Goal: Task Accomplishment & Management: Manage account settings

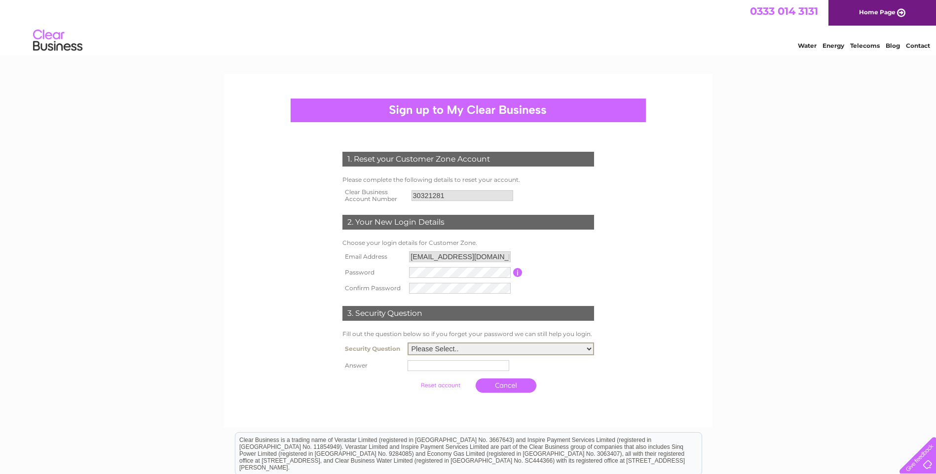
click at [589, 350] on select "Please Select.. In what town or city was your first job? In what town or city d…" at bounding box center [500, 349] width 186 height 13
select select "2"
click at [407, 343] on select "Please Select.. In what town or city was your first job? In what town or city d…" at bounding box center [500, 349] width 186 height 13
click at [432, 368] on input "text" at bounding box center [459, 366] width 103 height 12
type input "Kinross"
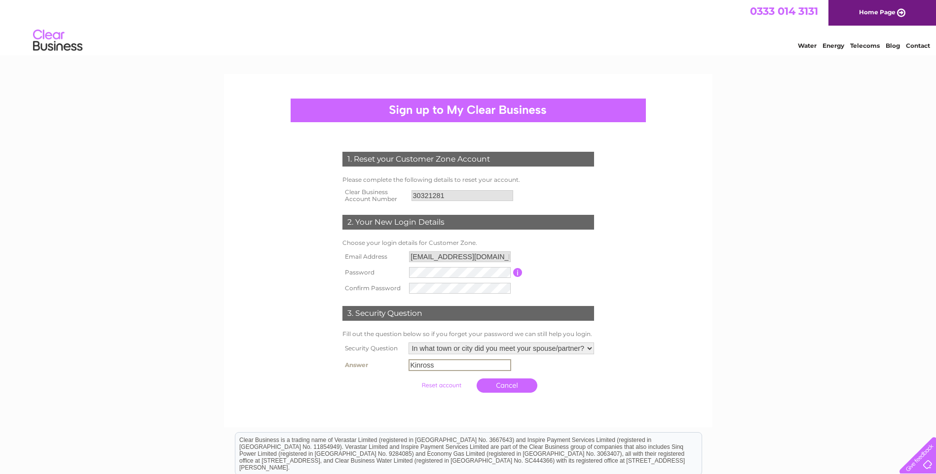
drag, startPoint x: 580, startPoint y: 406, endPoint x: 611, endPoint y: 424, distance: 35.8
click at [582, 406] on div at bounding box center [468, 408] width 300 height 20
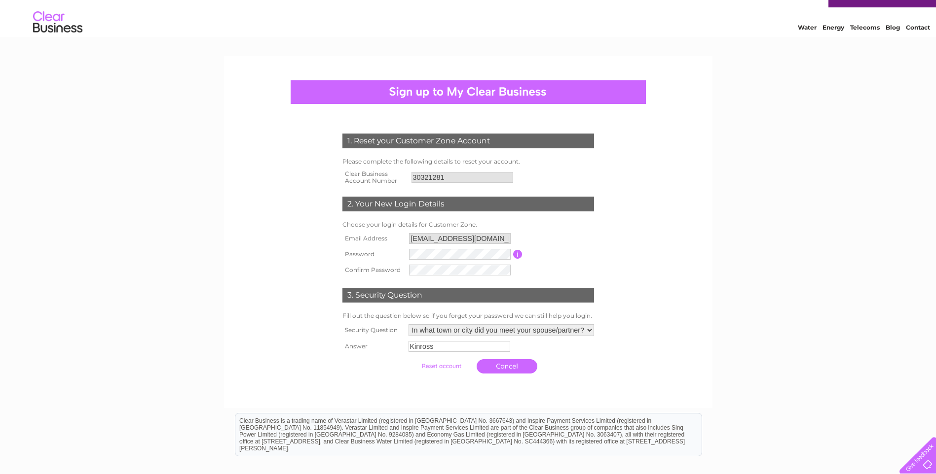
scroll to position [33, 0]
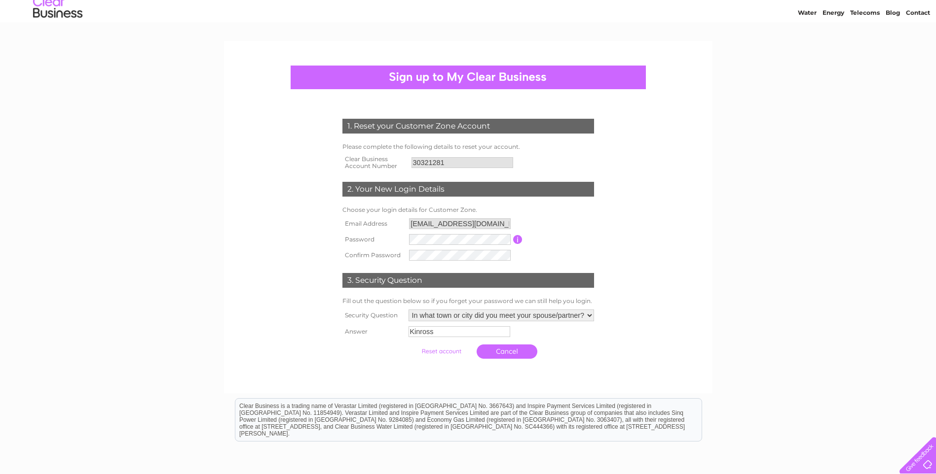
click at [444, 351] on input "submit" at bounding box center [441, 352] width 61 height 14
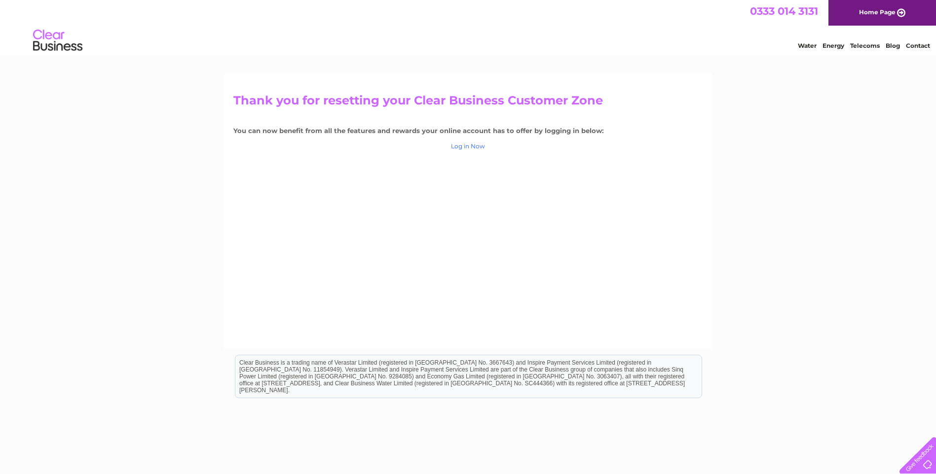
click at [464, 145] on link "Log in Now" at bounding box center [468, 146] width 34 height 7
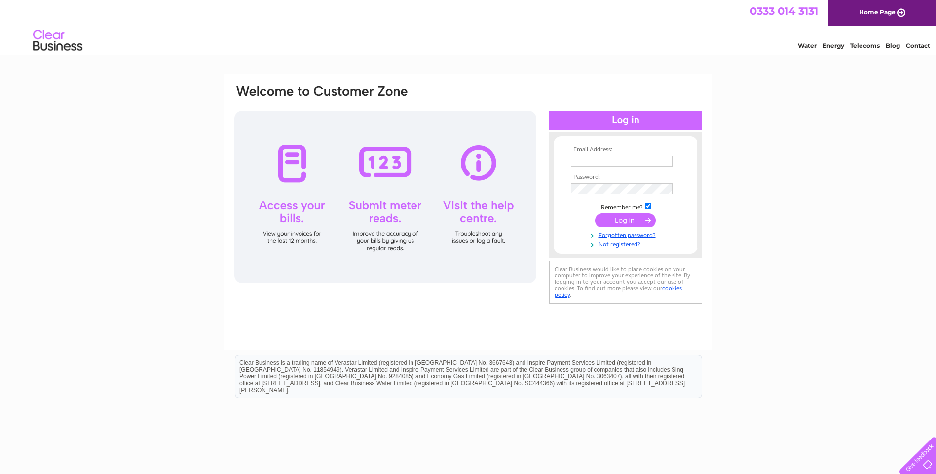
type input "info@atlanticracing.co.uk"
click at [380, 165] on div at bounding box center [385, 197] width 302 height 173
click at [614, 220] on input "submit" at bounding box center [625, 221] width 61 height 14
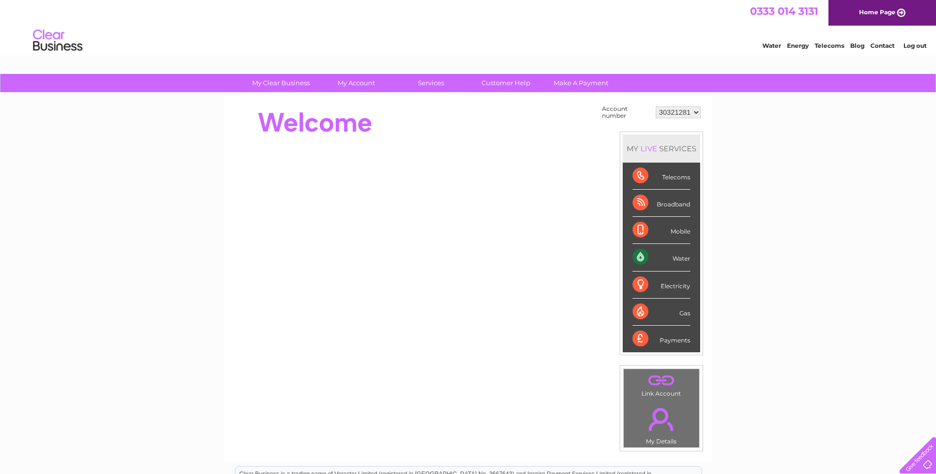
click at [685, 257] on div "Water" at bounding box center [661, 257] width 58 height 27
click at [646, 254] on div "Water" at bounding box center [661, 257] width 58 height 27
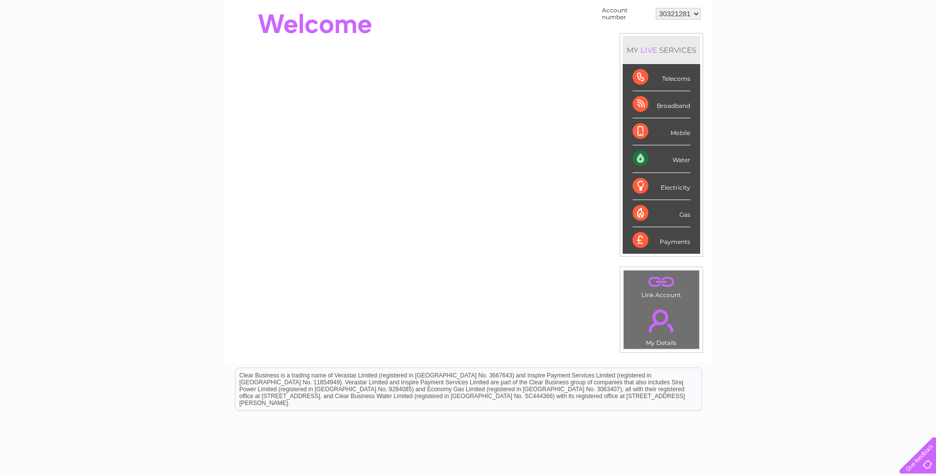
scroll to position [132, 0]
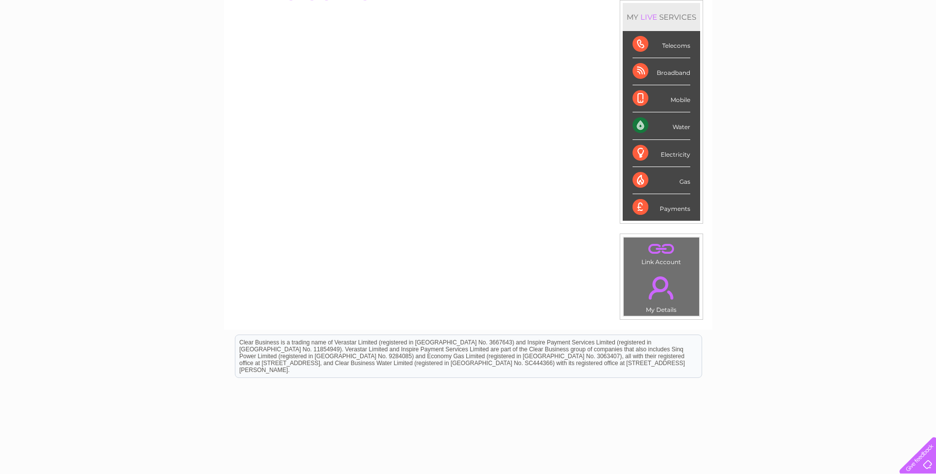
click at [677, 16] on div "MY LIVE SERVICES" at bounding box center [660, 17] width 77 height 28
click at [640, 125] on div "Water" at bounding box center [661, 125] width 58 height 27
click at [639, 156] on div "Electricity" at bounding box center [661, 153] width 58 height 27
click at [644, 184] on div "Gas" at bounding box center [661, 180] width 58 height 27
drag, startPoint x: 642, startPoint y: 203, endPoint x: 656, endPoint y: 210, distance: 15.4
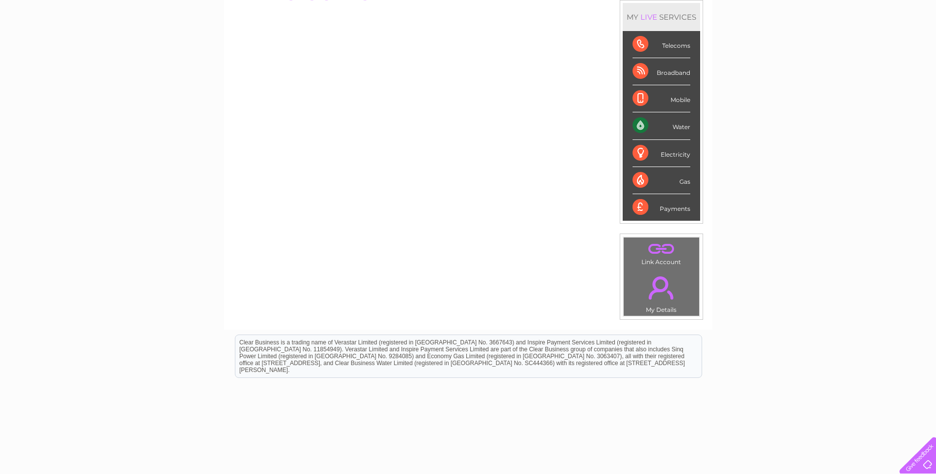
click at [643, 204] on div "Payments" at bounding box center [661, 207] width 58 height 27
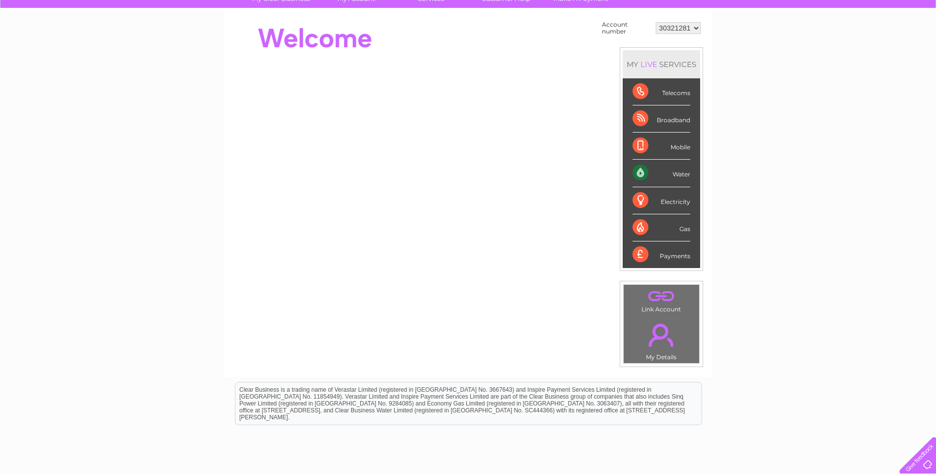
scroll to position [0, 0]
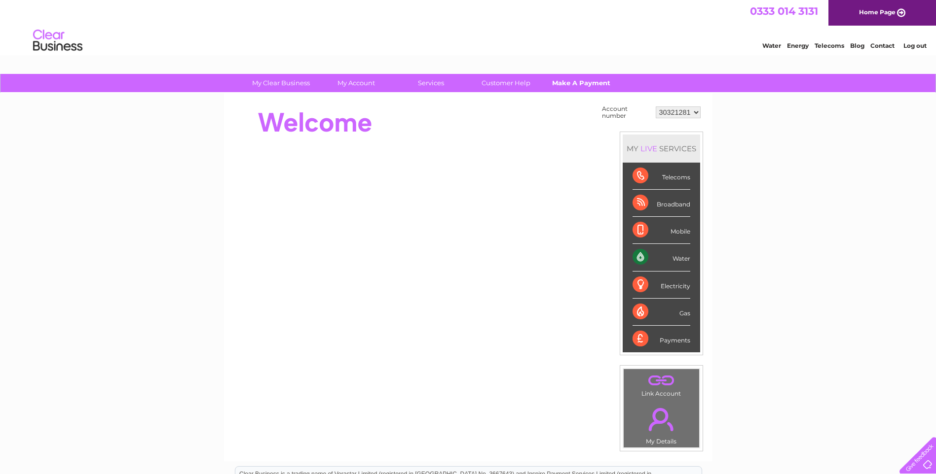
click at [581, 82] on link "Make A Payment" at bounding box center [580, 83] width 81 height 18
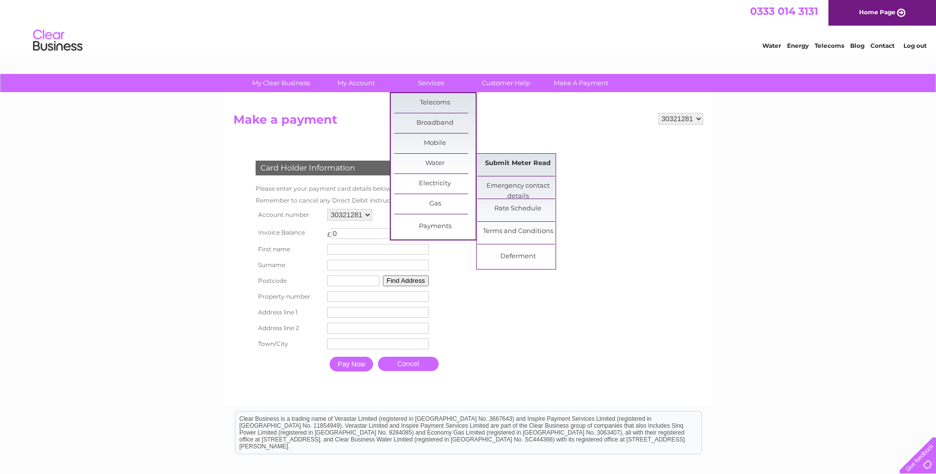
click at [505, 160] on link "Submit Meter Read" at bounding box center [517, 164] width 81 height 20
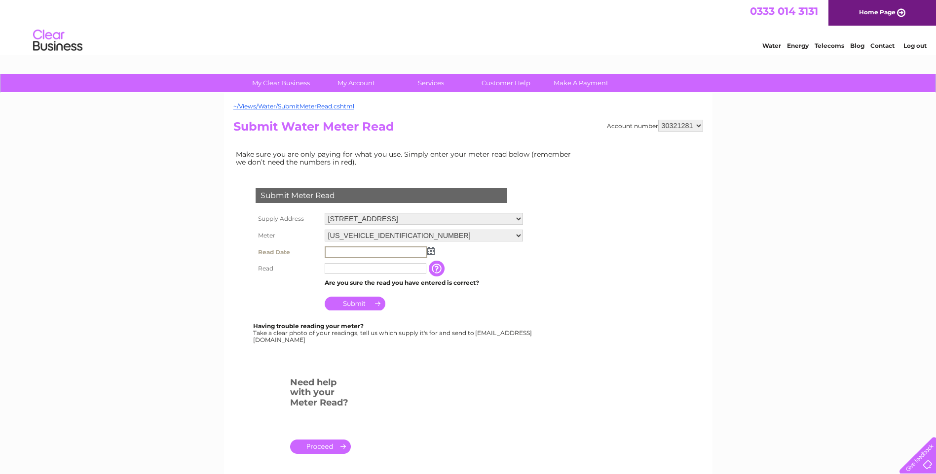
click at [415, 254] on input "text" at bounding box center [376, 253] width 103 height 12
click at [431, 252] on img at bounding box center [430, 251] width 7 height 8
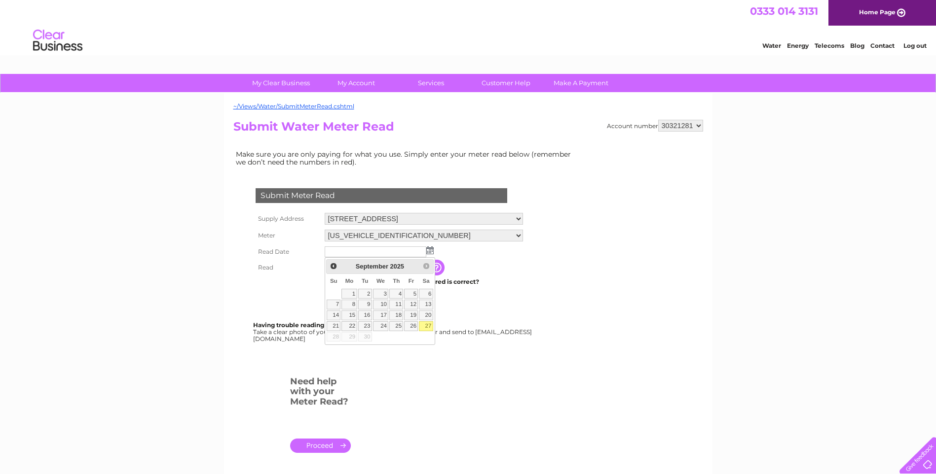
click at [426, 326] on link "27" at bounding box center [426, 327] width 14 height 10
type input "[DATE]"
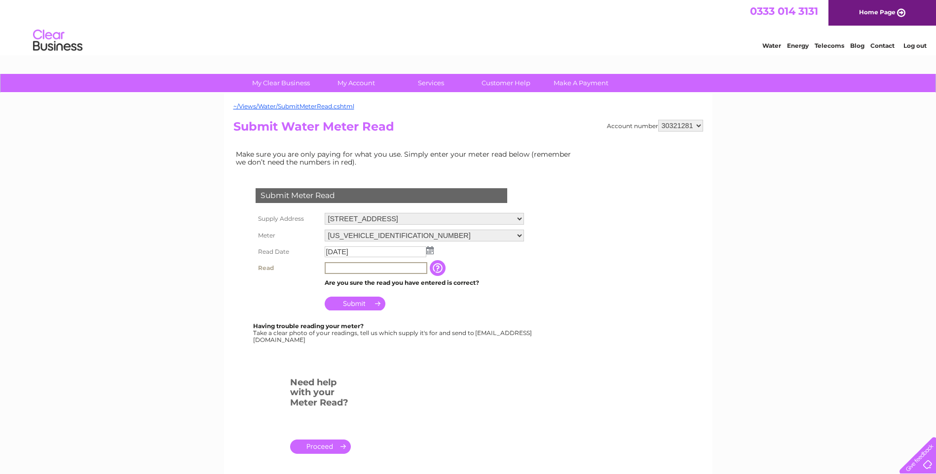
click at [392, 266] on input "text" at bounding box center [376, 268] width 103 height 12
type input "00188"
click at [345, 303] on input "Submit" at bounding box center [355, 304] width 61 height 14
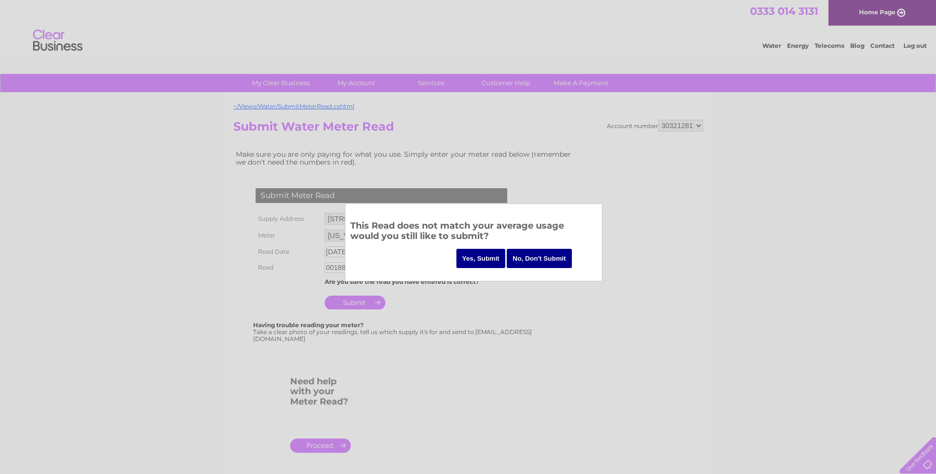
click at [473, 257] on input "Yes, Submit" at bounding box center [480, 258] width 49 height 19
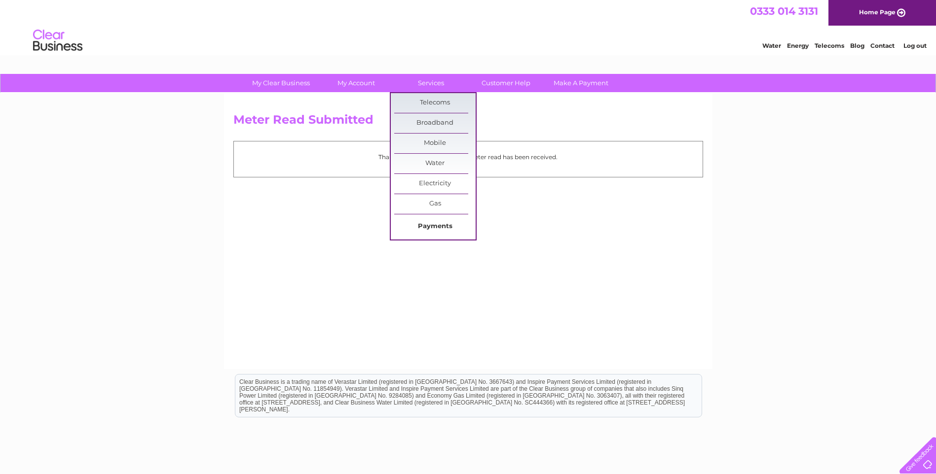
click at [434, 221] on link "Payments" at bounding box center [434, 227] width 81 height 20
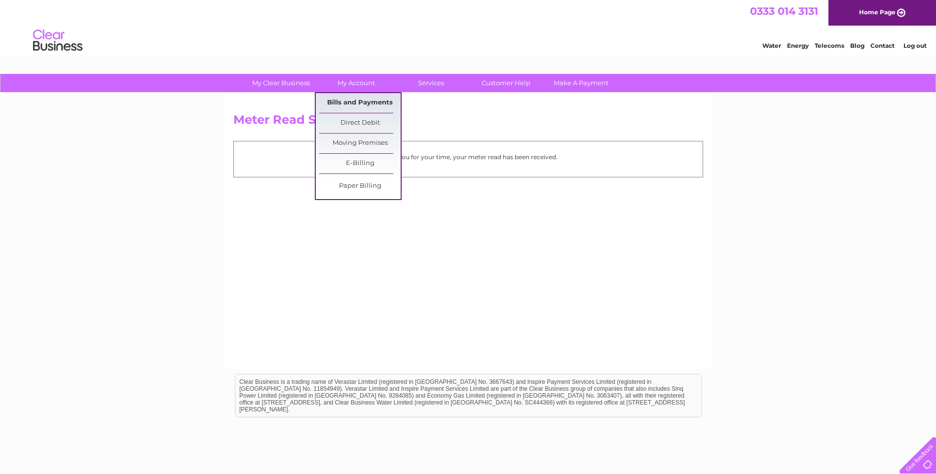
click at [363, 99] on link "Bills and Payments" at bounding box center [359, 103] width 81 height 20
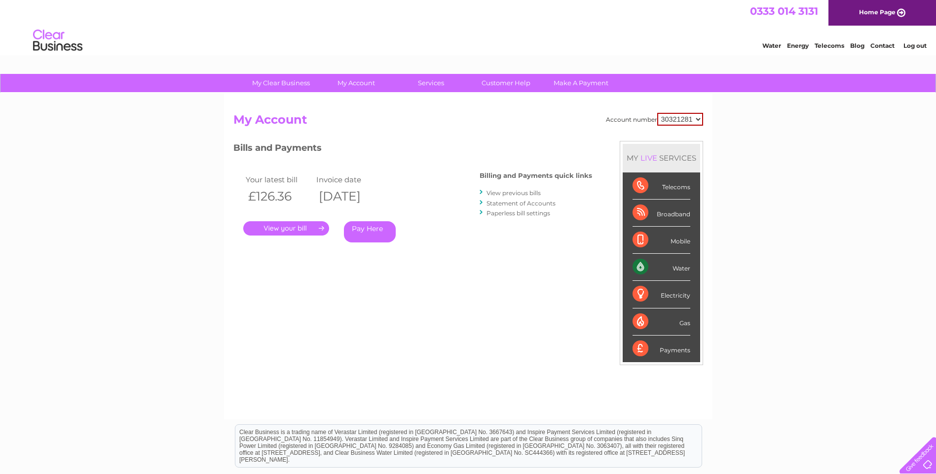
click at [288, 226] on link "." at bounding box center [286, 228] width 86 height 14
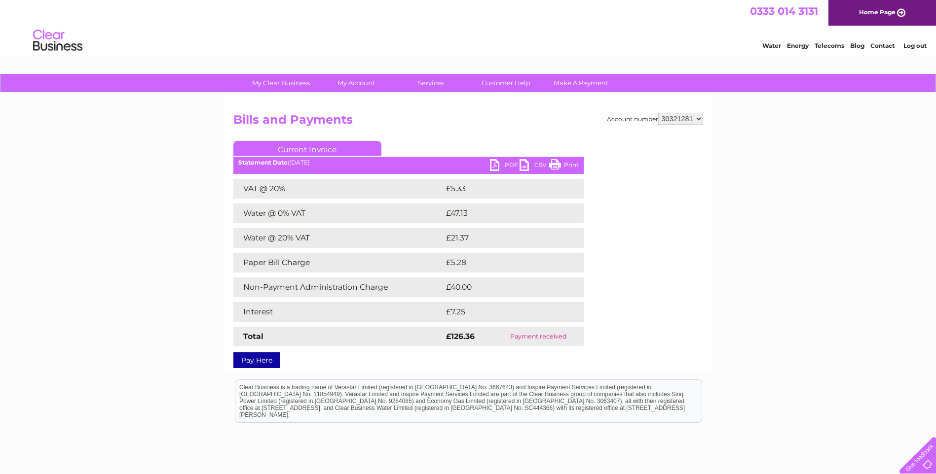
click at [495, 165] on link "PDF" at bounding box center [505, 166] width 30 height 14
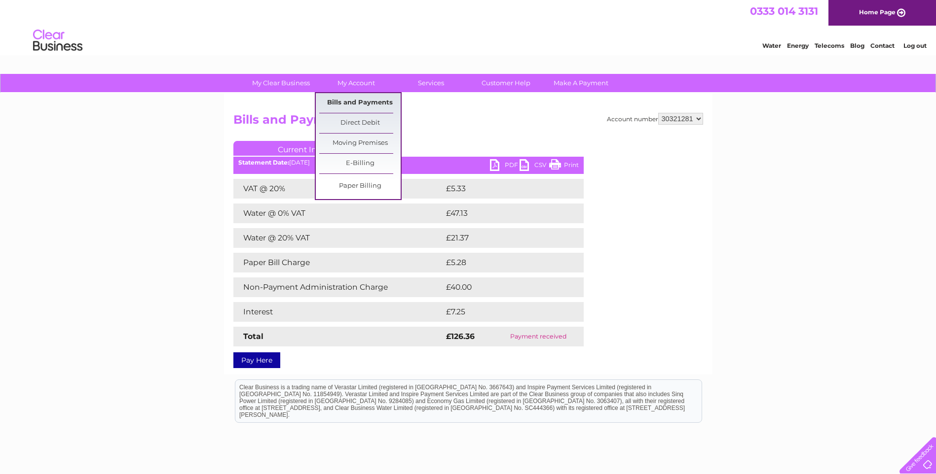
click at [343, 105] on link "Bills and Payments" at bounding box center [359, 103] width 81 height 20
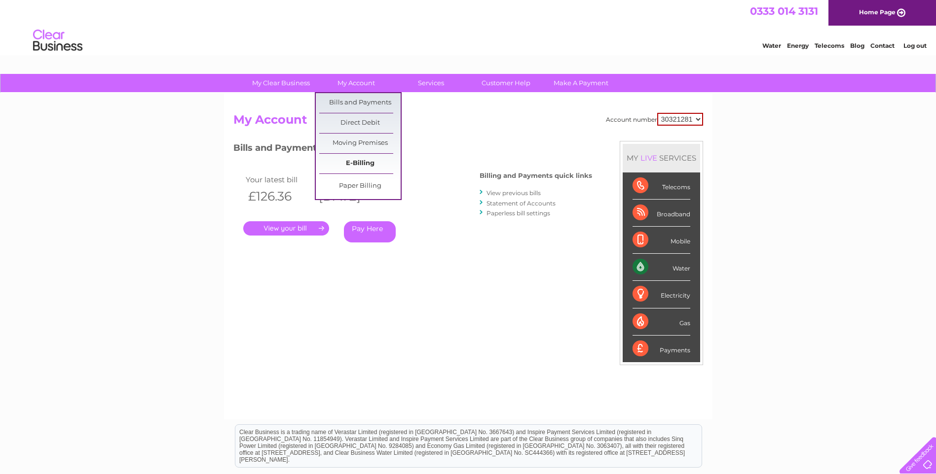
click at [352, 160] on link "E-Billing" at bounding box center [359, 164] width 81 height 20
